Goal: Information Seeking & Learning: Check status

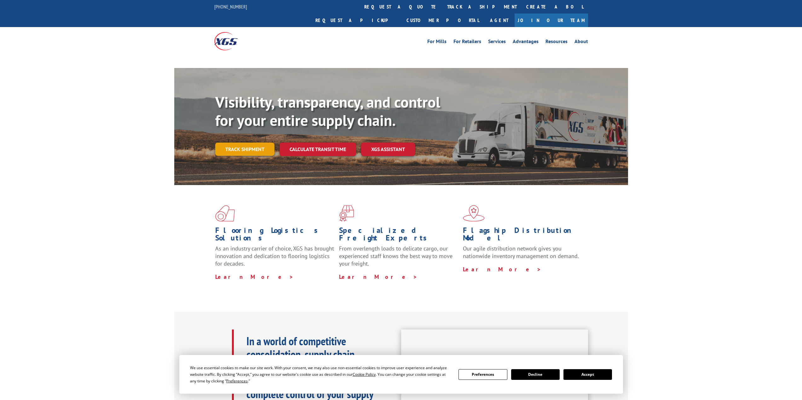
click at [266, 143] on link "Track shipment" at bounding box center [244, 149] width 59 height 13
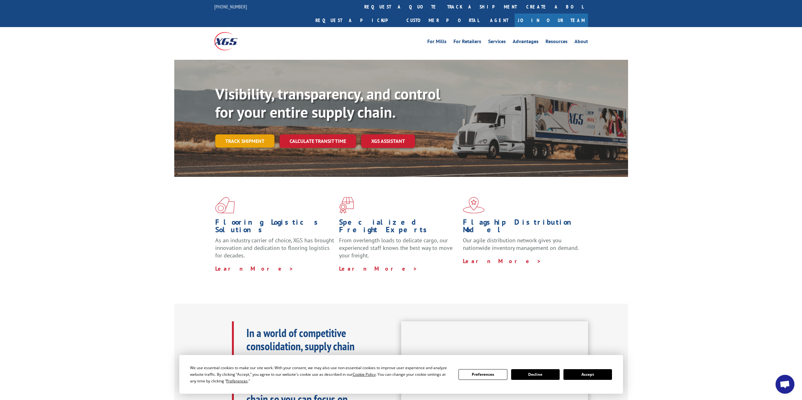
click at [257, 134] on link "Track shipment" at bounding box center [244, 140] width 59 height 13
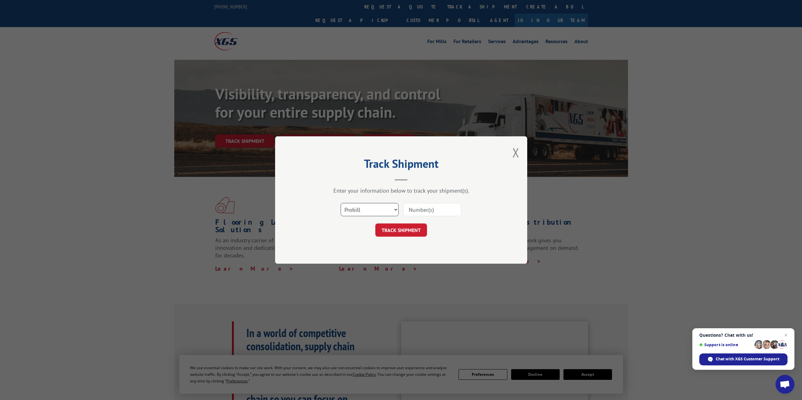
click at [382, 212] on select "Select category... Probill BOL PO" at bounding box center [369, 209] width 58 height 13
select select "bol"
click at [340, 203] on select "Select category... Probill BOL PO" at bounding box center [369, 209] width 58 height 13
click at [425, 208] on input at bounding box center [432, 209] width 58 height 13
type input "3394521"
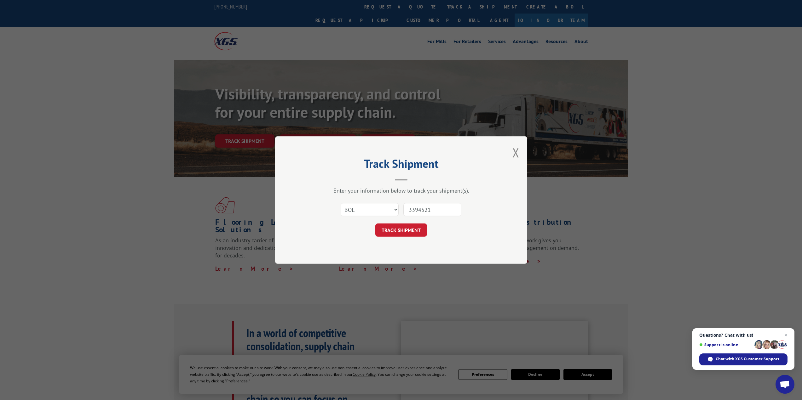
click at [419, 220] on div "Select category... Probill BOL PO 3394521" at bounding box center [400, 209] width 189 height 21
click at [418, 226] on button "TRACK SHIPMENT" at bounding box center [401, 230] width 52 height 13
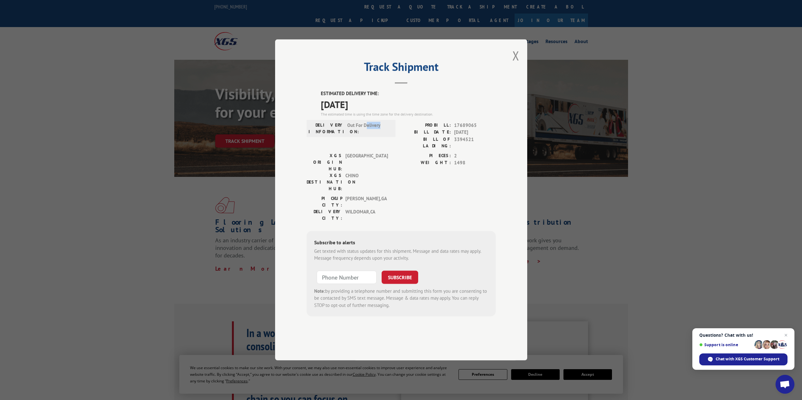
drag, startPoint x: 366, startPoint y: 147, endPoint x: 385, endPoint y: 155, distance: 20.1
click at [384, 137] on div "DELIVERY INFORMATION: Out For Delivery" at bounding box center [350, 128] width 89 height 17
click at [403, 160] on label "PIECES:" at bounding box center [426, 155] width 50 height 7
click at [363, 135] on span "Out For Delivery" at bounding box center [368, 128] width 43 height 13
click at [407, 160] on label "PIECES:" at bounding box center [426, 155] width 50 height 7
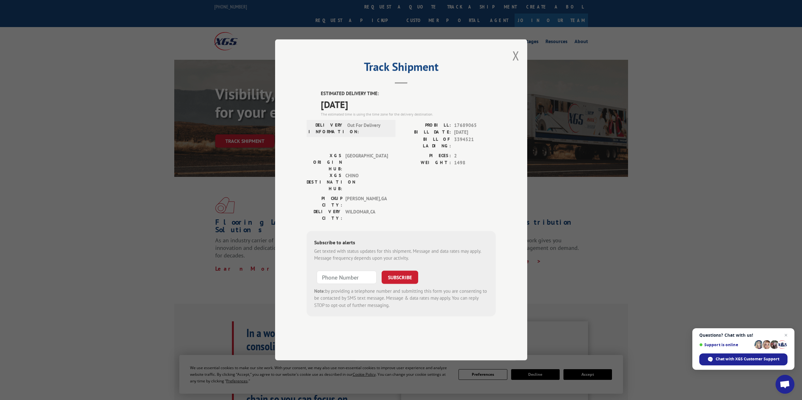
click at [374, 98] on label "ESTIMATED DELIVERY TIME:" at bounding box center [408, 93] width 175 height 7
click at [346, 135] on div "DELIVERY INFORMATION: Out For Delivery" at bounding box center [350, 128] width 85 height 13
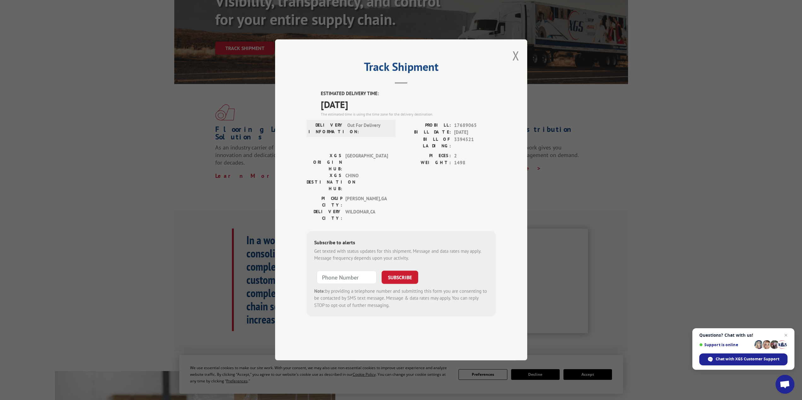
scroll to position [94, 0]
click at [516, 64] on button "Close modal" at bounding box center [515, 55] width 7 height 17
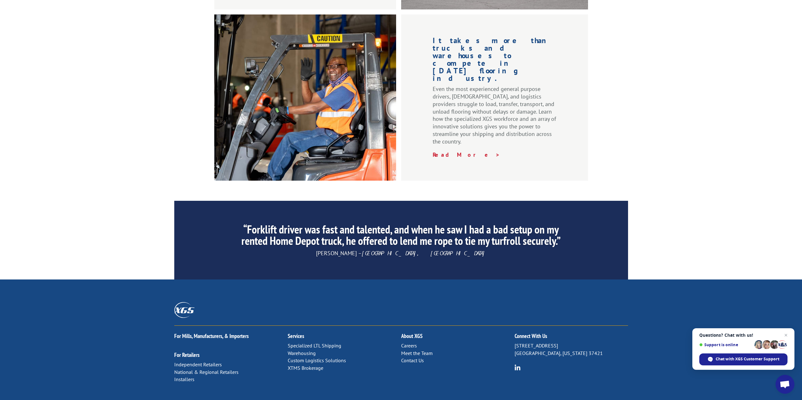
scroll to position [846, 0]
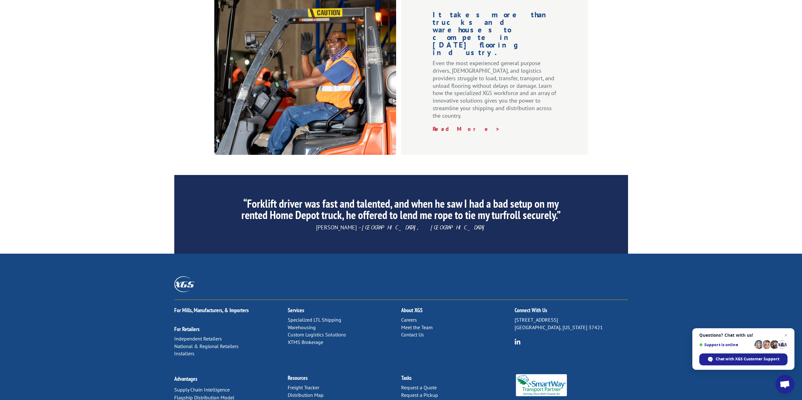
click at [399, 317] on p "Specialized LTL Shipping Warehousing Custom Logistics Solutions XTMS Brokerage" at bounding box center [344, 332] width 113 height 30
click at [400, 317] on p "Specialized LTL Shipping Warehousing Custom Logistics Solutions XTMS Brokerage" at bounding box center [344, 332] width 113 height 30
click at [406, 332] on link "Contact Us" at bounding box center [412, 335] width 23 height 6
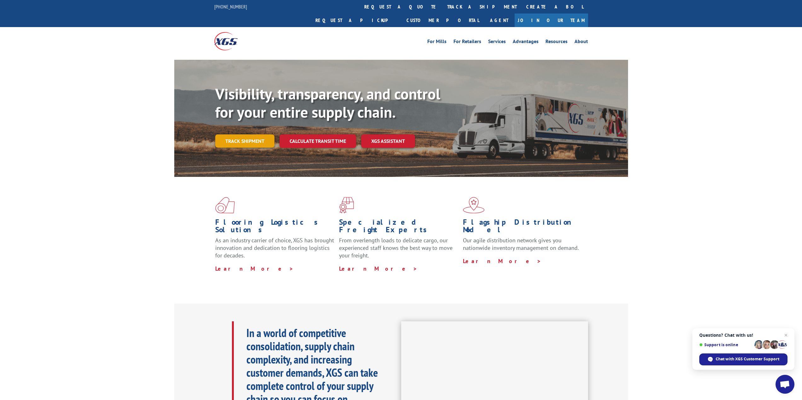
click at [253, 134] on link "Track shipment" at bounding box center [244, 140] width 59 height 13
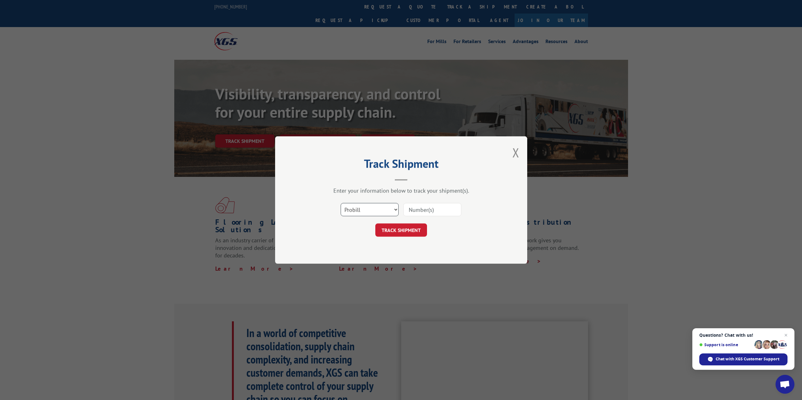
click at [390, 209] on select "Select category... Probill BOL PO" at bounding box center [369, 209] width 58 height 13
select select "bol"
click at [340, 203] on select "Select category... Probill BOL PO" at bounding box center [369, 209] width 58 height 13
click at [412, 207] on input at bounding box center [432, 209] width 58 height 13
type input "3394521"
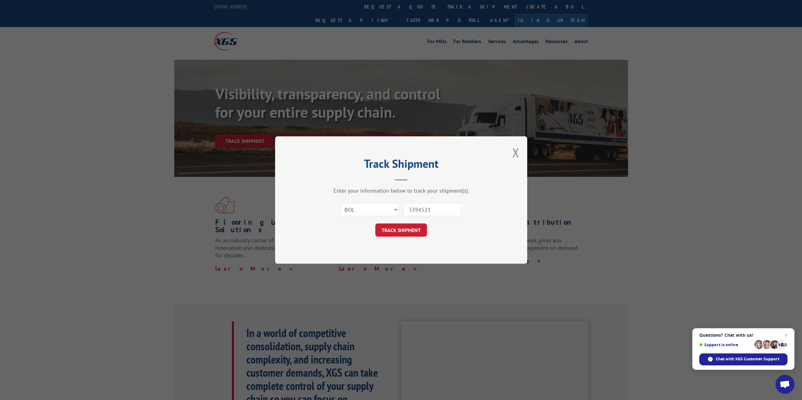
click button "TRACK SHIPMENT" at bounding box center [401, 230] width 52 height 13
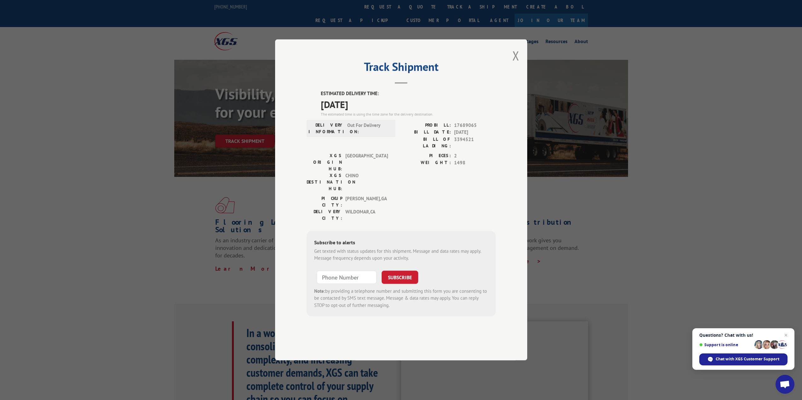
click at [524, 73] on div "Track Shipment ESTIMATED DELIVERY TIME: [DATE] The estimated time is using the …" at bounding box center [401, 199] width 252 height 321
click at [517, 64] on button "Close modal" at bounding box center [515, 55] width 7 height 17
